Goal: Task Accomplishment & Management: Use online tool/utility

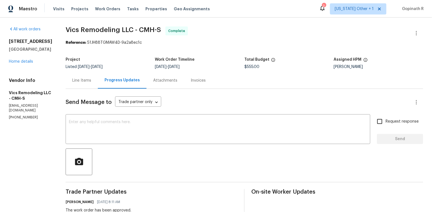
click at [96, 41] on div "Reference: 51JH88TGMAW4D-9a2a8ec1c" at bounding box center [245, 43] width 358 height 6
copy div "51JH88TGMAW4D"
click at [72, 82] on div "Line Items" at bounding box center [81, 81] width 19 height 6
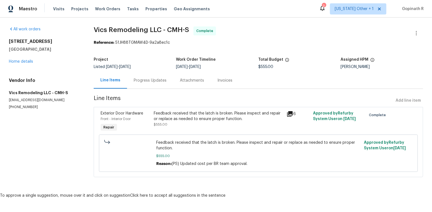
click at [203, 122] on div "Feedback received that the latch is broken. Please inspect and repair or replac…" at bounding box center [219, 118] width 130 height 17
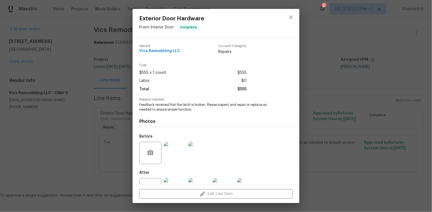
scroll to position [21, 0]
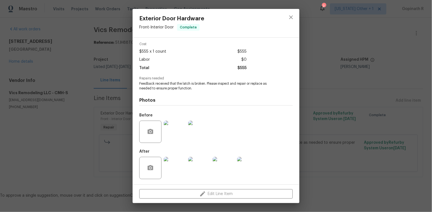
click at [167, 133] on img at bounding box center [175, 132] width 22 height 22
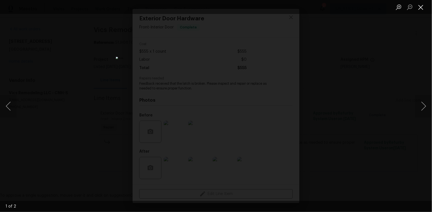
click at [420, 7] on button "Close lightbox" at bounding box center [421, 7] width 11 height 10
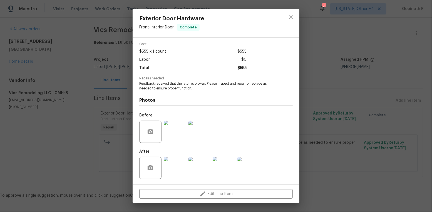
click at [204, 133] on img at bounding box center [199, 132] width 22 height 22
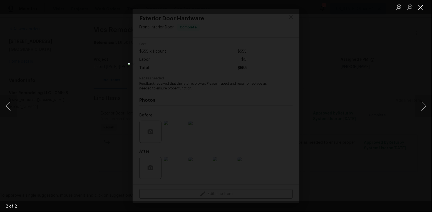
click at [424, 9] on button "Close lightbox" at bounding box center [421, 7] width 11 height 10
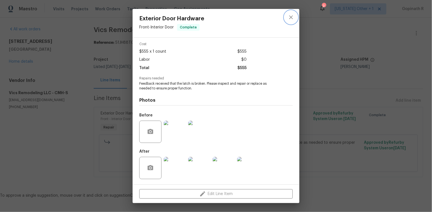
click at [291, 17] on icon "close" at bounding box center [291, 17] width 4 height 4
